Goal: Task Accomplishment & Management: Complete application form

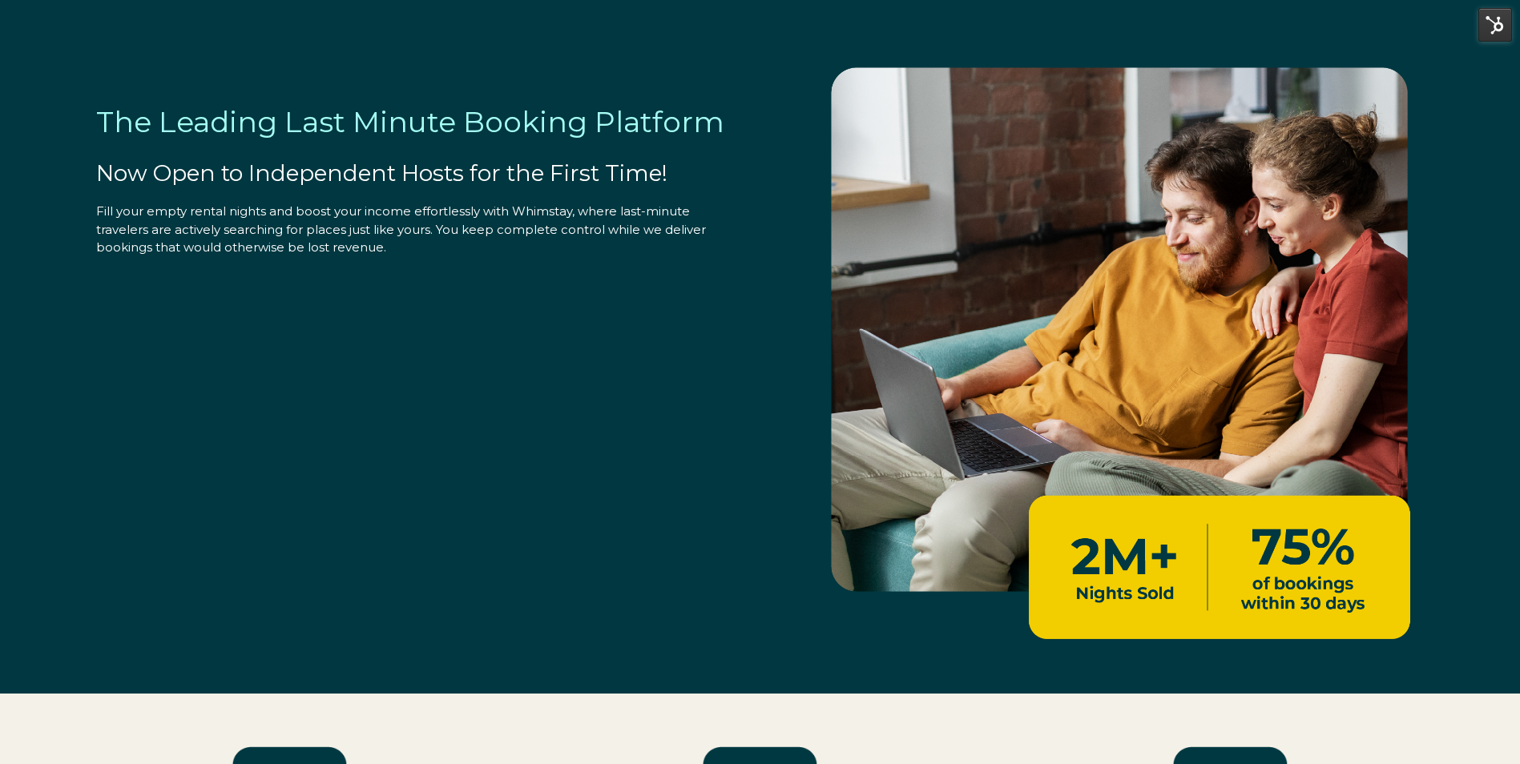
select select "US"
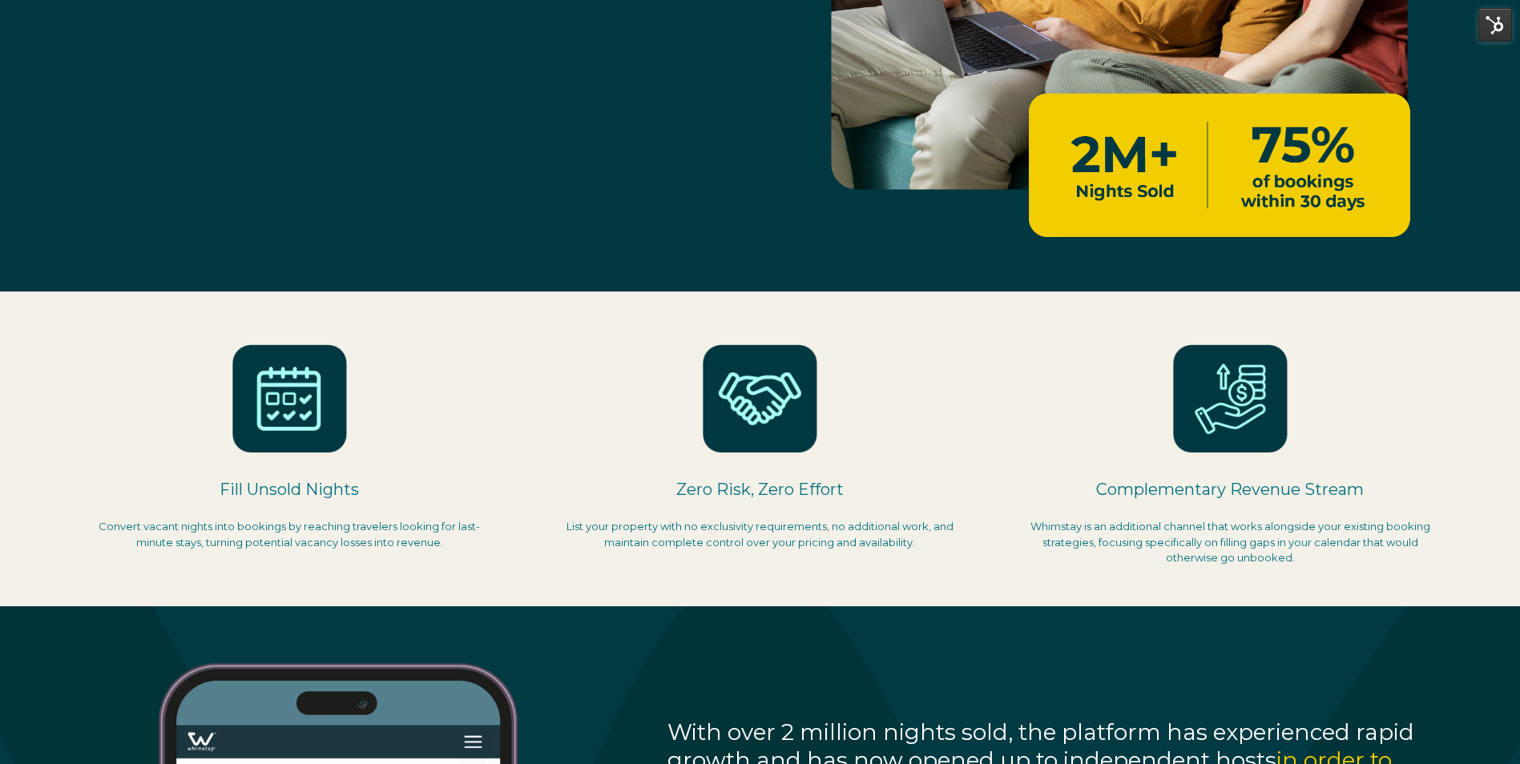
scroll to position [320, 0]
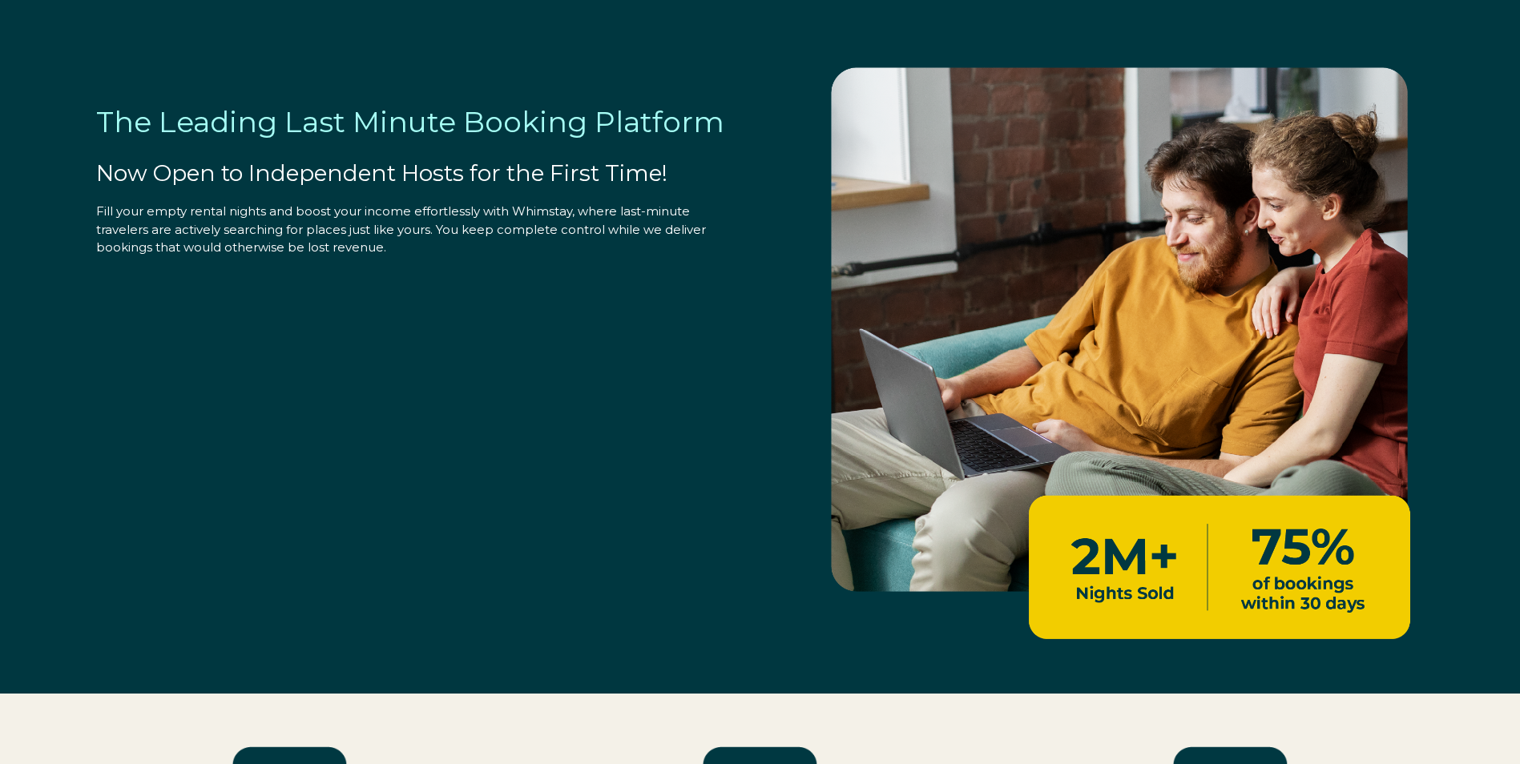
scroll to position [320, 0]
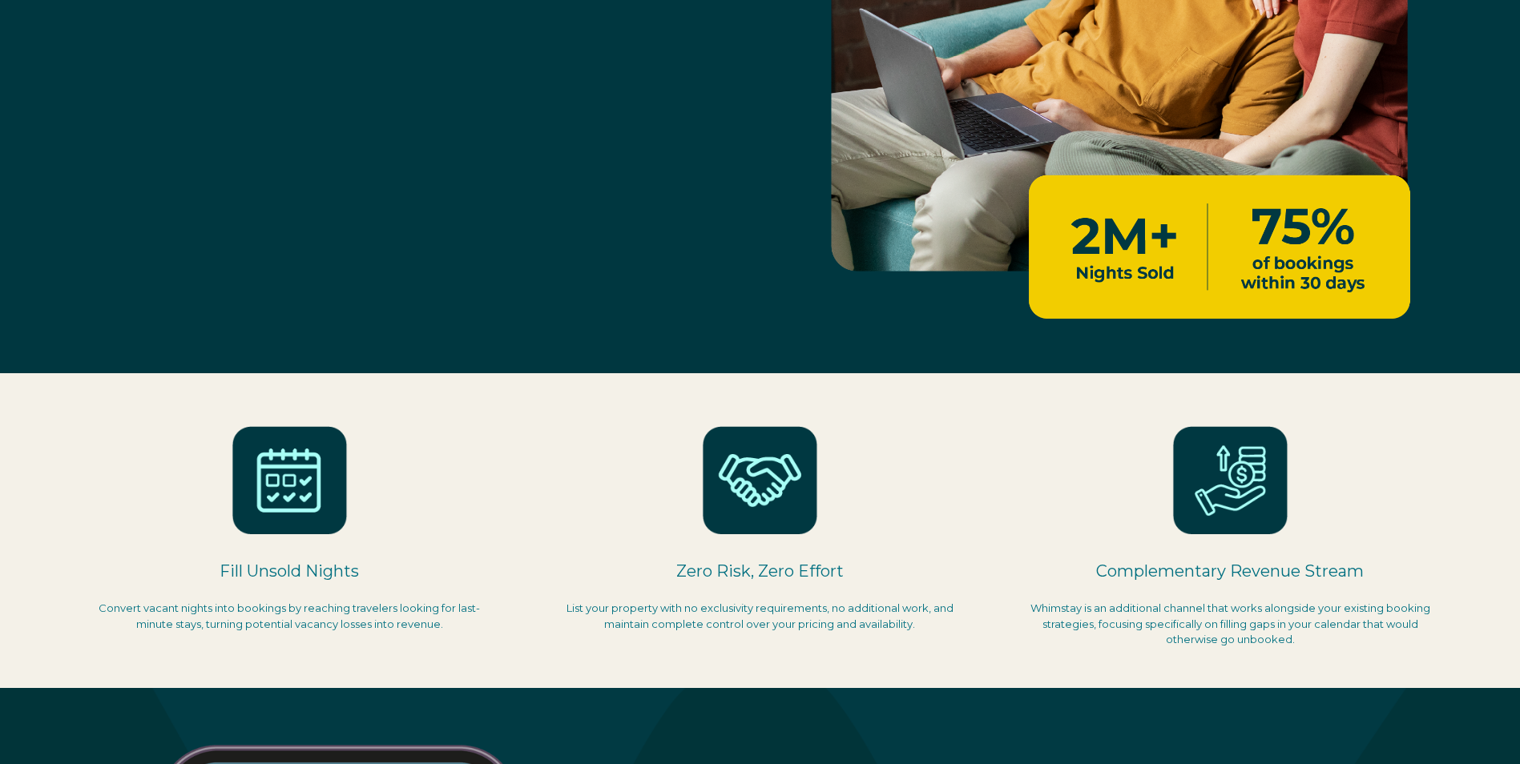
select select "US"
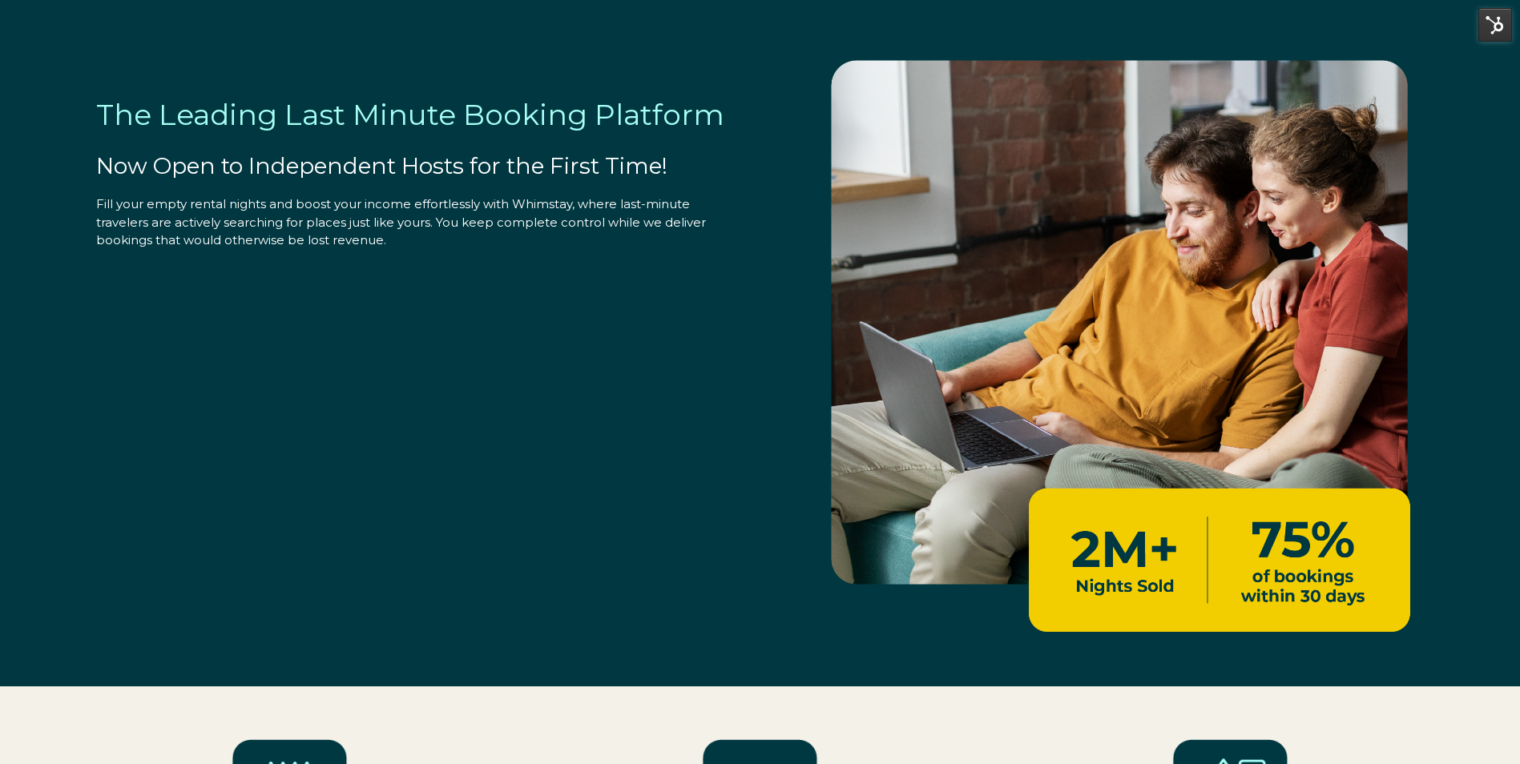
scroll to position [0, 0]
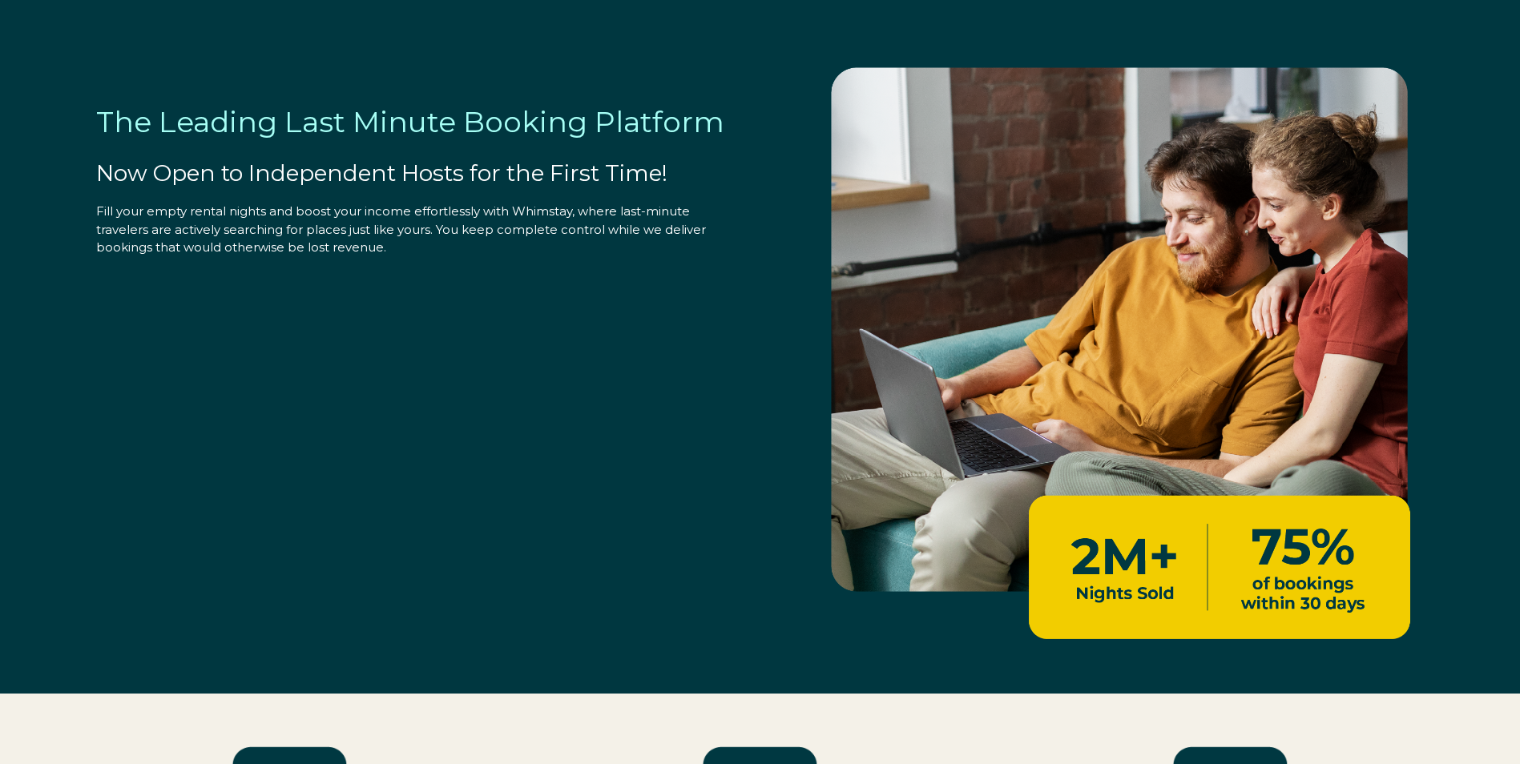
select select "US"
